Goal: Find specific page/section: Find specific page/section

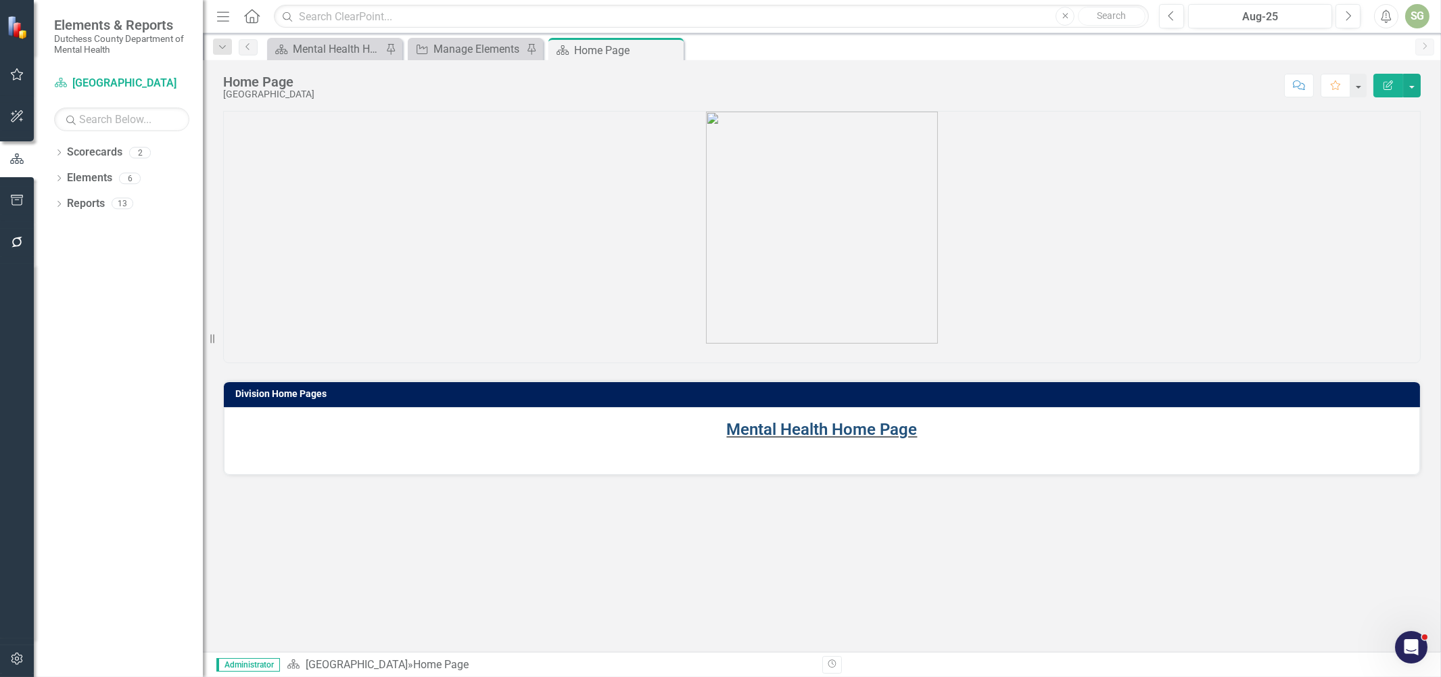
click at [755, 426] on link "Mental Health Home Page" at bounding box center [822, 429] width 191 height 19
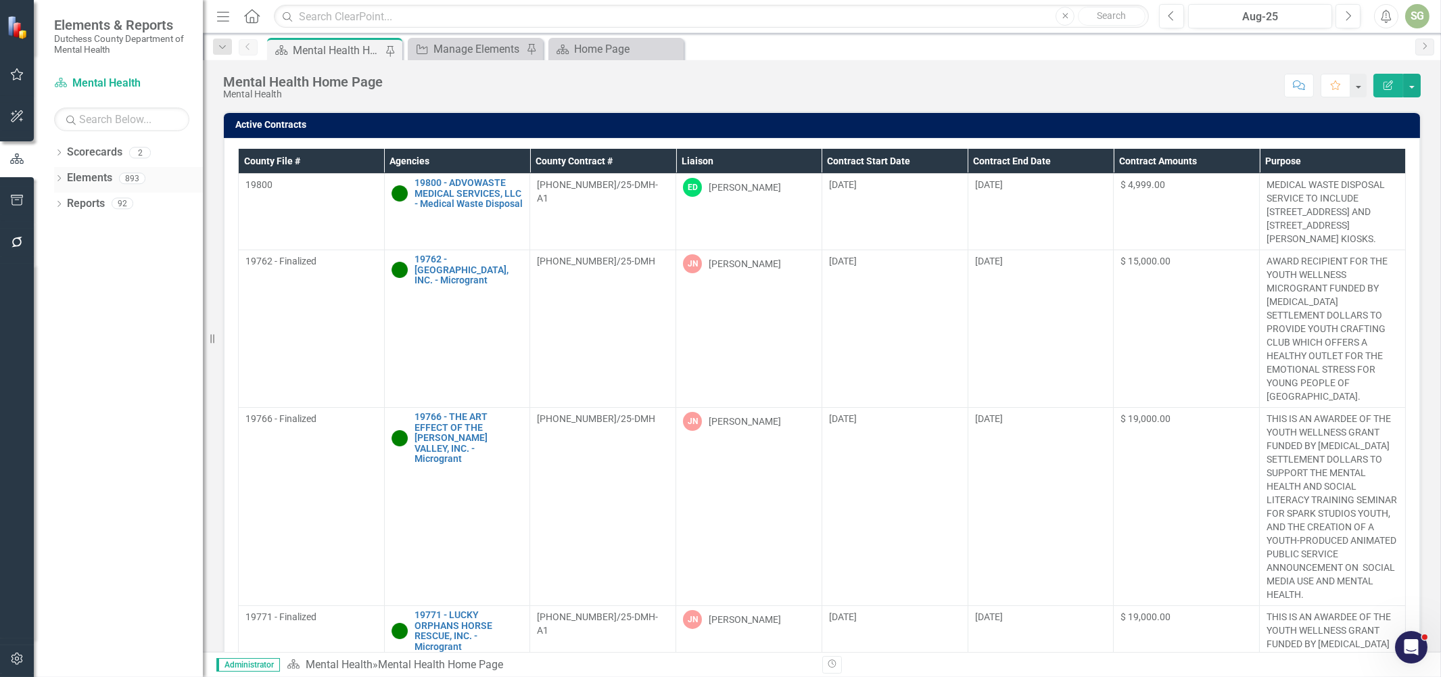
click at [57, 180] on icon "Dropdown" at bounding box center [58, 179] width 9 height 7
click at [91, 230] on link "Agency Agencies" at bounding box center [106, 230] width 64 height 16
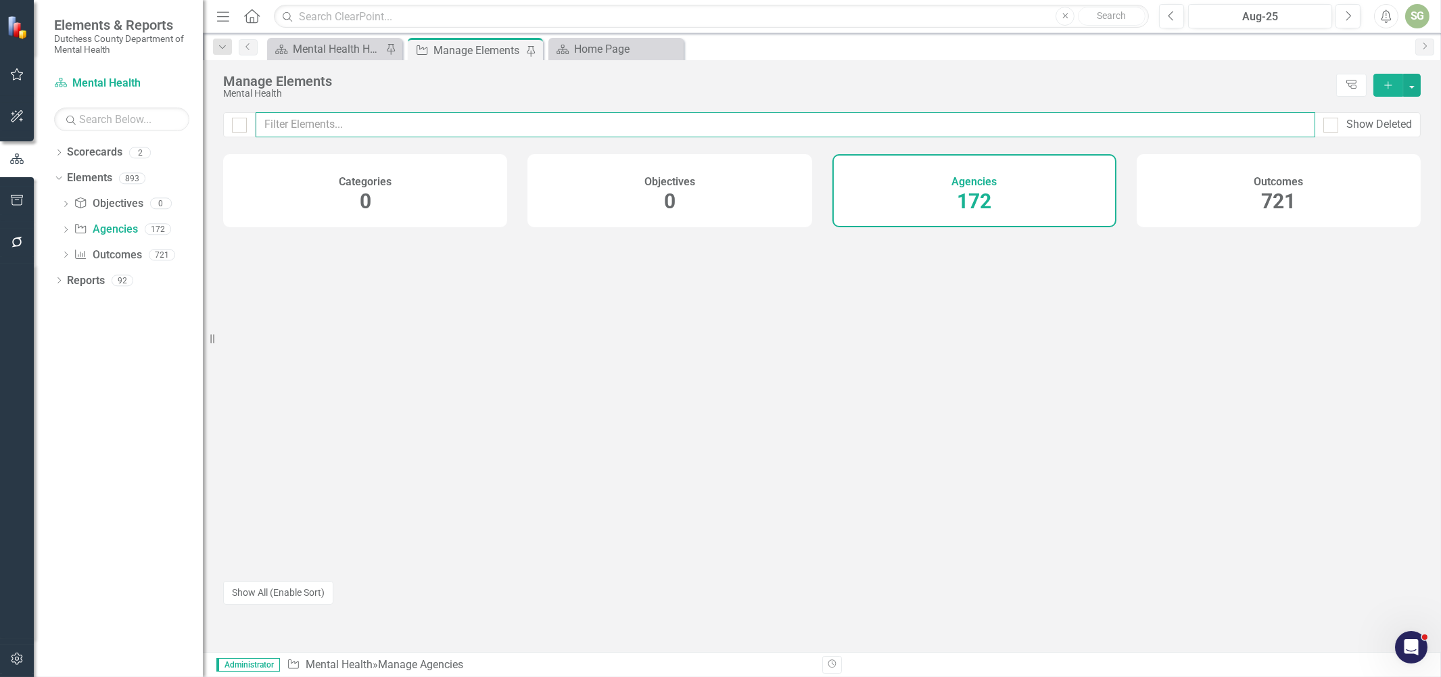
click at [413, 122] on input "text" at bounding box center [786, 124] width 1060 height 25
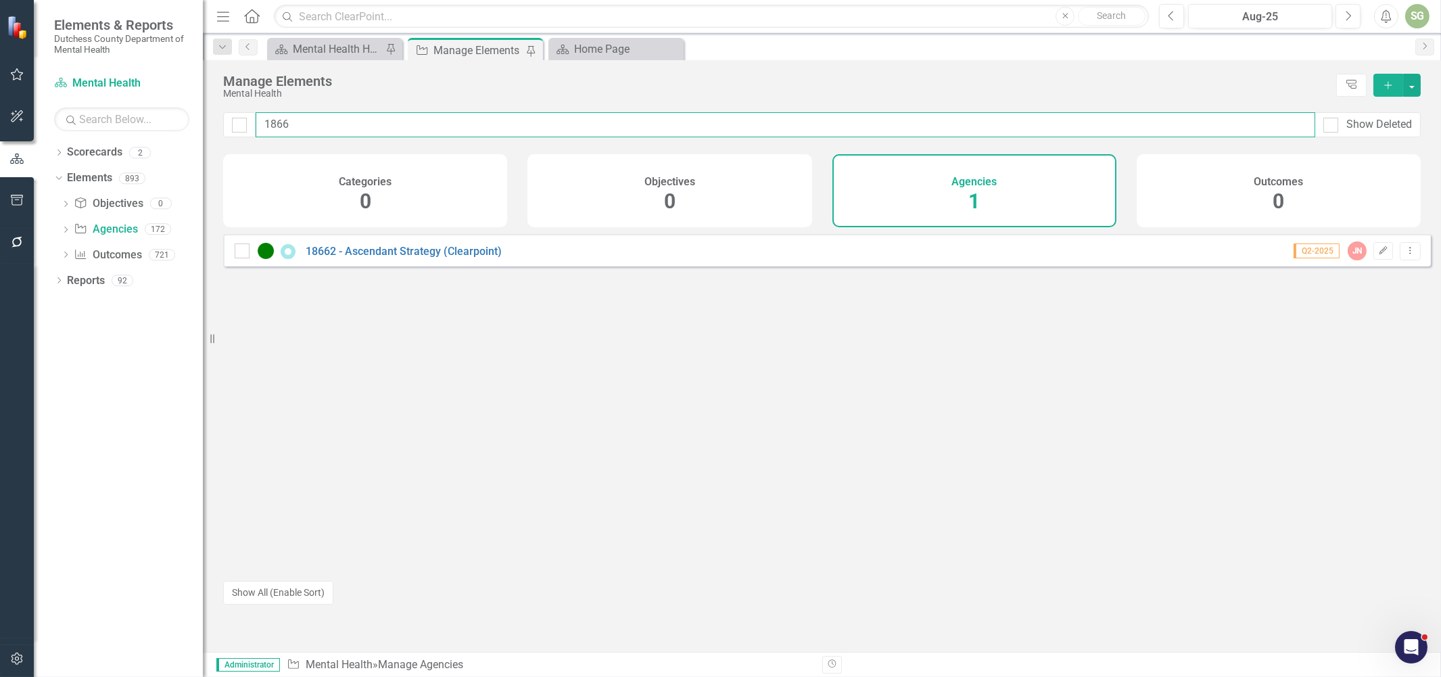
type input "1866"
click at [350, 259] on div "18662 - Ascendant Strategy (Clearpoint)" at bounding box center [370, 251] width 270 height 16
click at [366, 258] on link "18662 - Ascendant Strategy (Clearpoint)" at bounding box center [404, 251] width 196 height 13
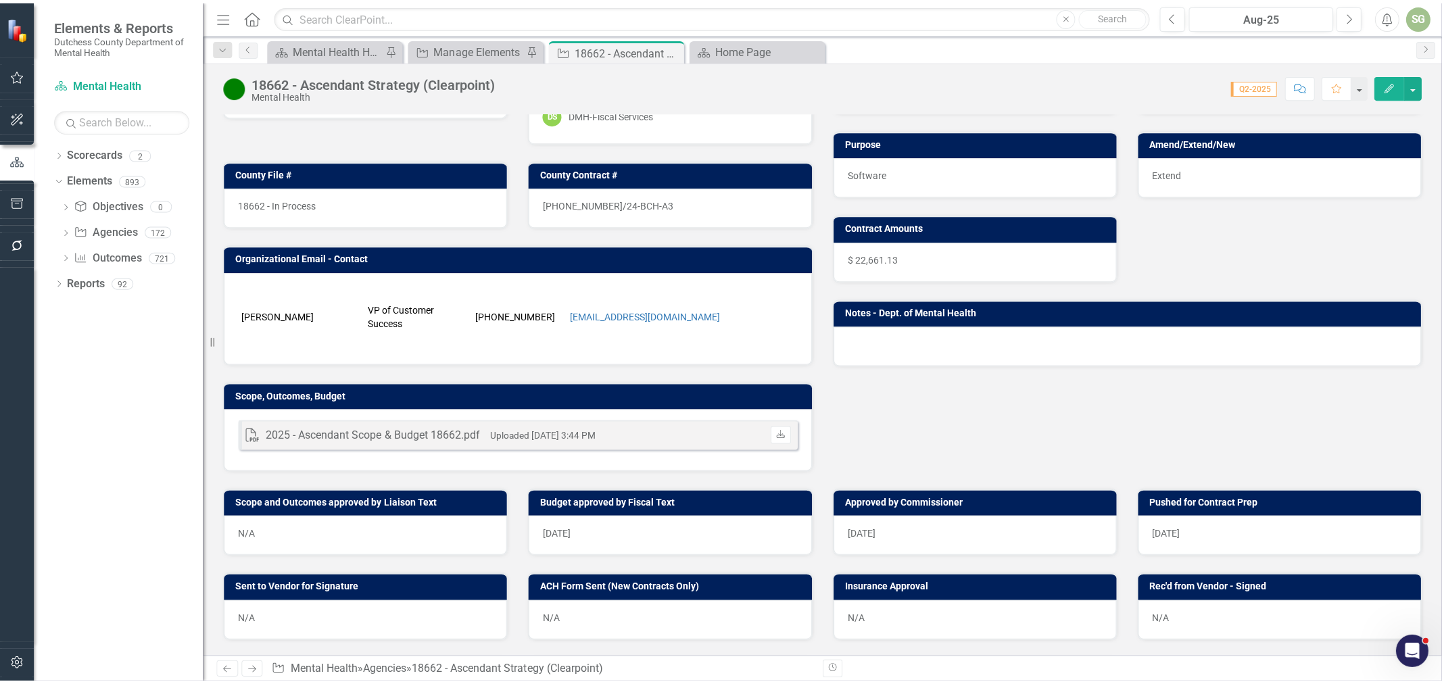
scroll to position [225, 0]
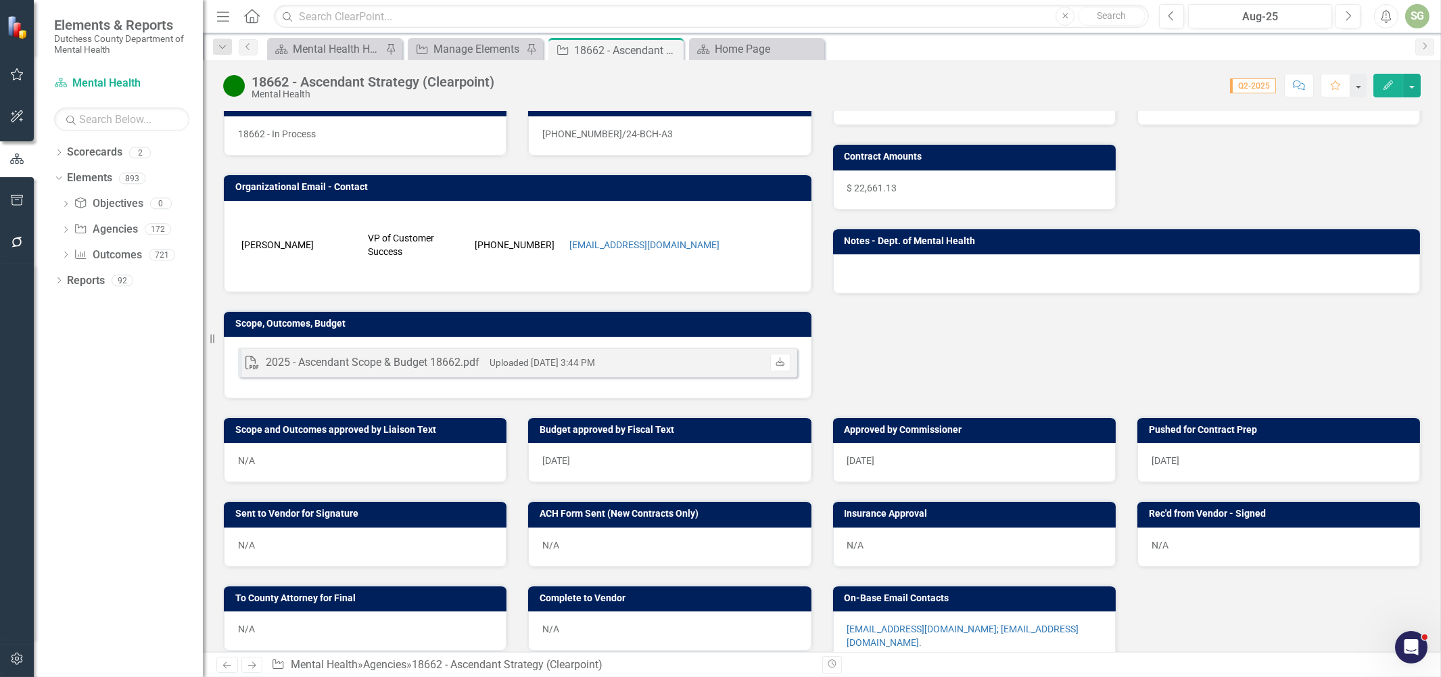
click at [776, 360] on icon at bounding box center [780, 361] width 8 height 8
